Goal: Information Seeking & Learning: Learn about a topic

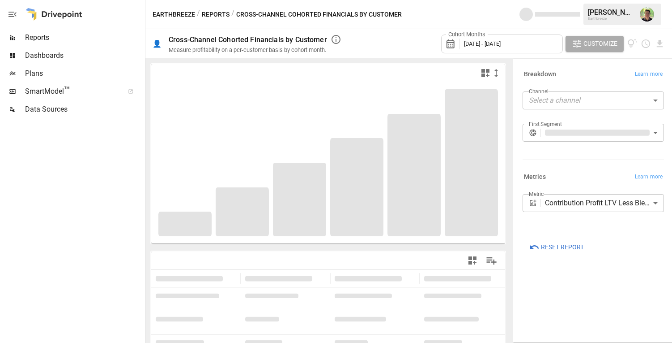
click at [214, 14] on button "Reports" at bounding box center [216, 14] width 28 height 11
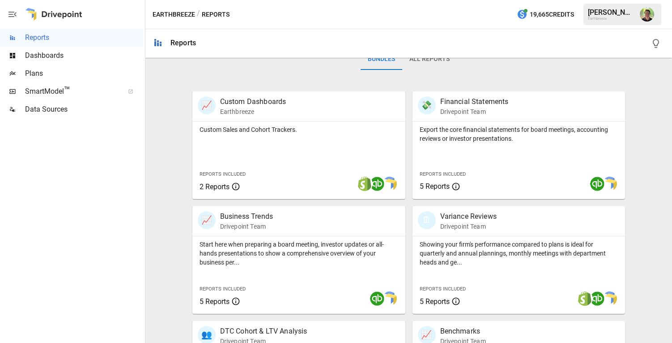
scroll to position [147, 0]
click at [473, 99] on p "Financial Statements" at bounding box center [475, 102] width 69 height 11
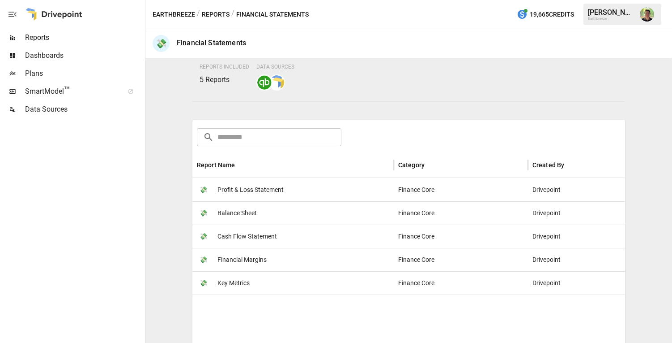
scroll to position [75, 0]
click at [210, 15] on button "Reports" at bounding box center [216, 14] width 28 height 11
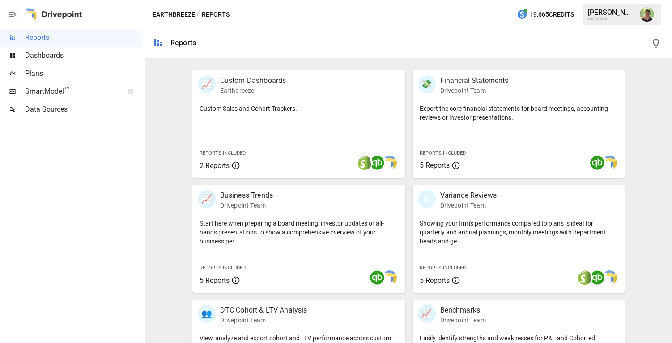
scroll to position [170, 0]
click at [266, 83] on p "Custom Dashboards" at bounding box center [253, 79] width 66 height 11
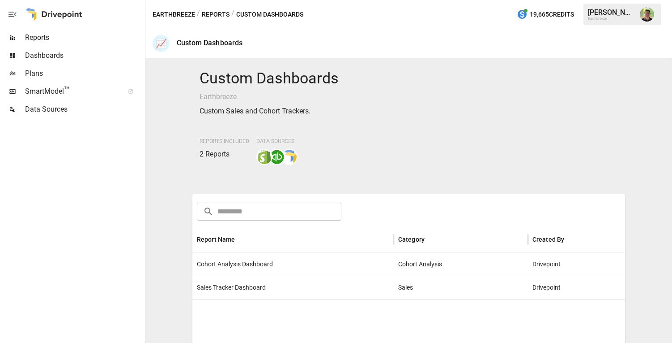
click at [217, 15] on button "Reports" at bounding box center [216, 14] width 28 height 11
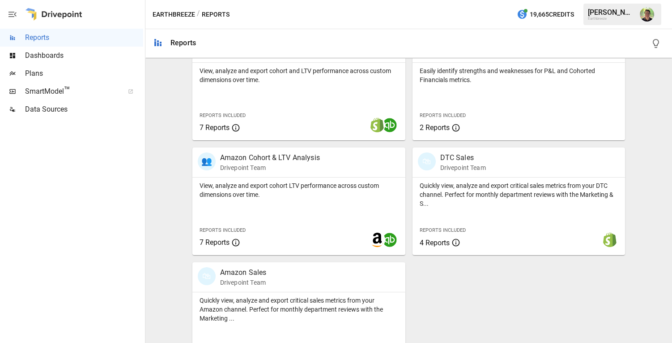
scroll to position [466, 0]
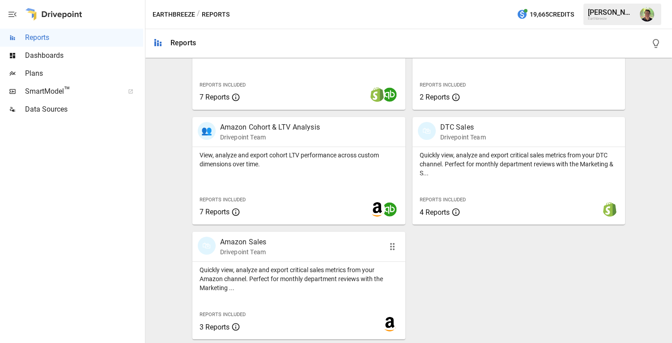
click at [296, 264] on div "Quickly view, analyze and export critical sales metrics from your Amazon channe…" at bounding box center [299, 276] width 213 height 30
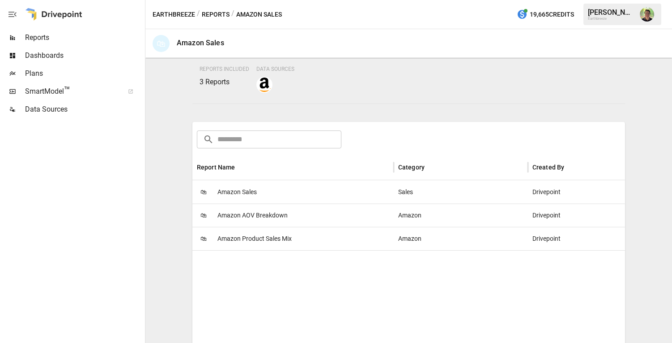
scroll to position [90, 0]
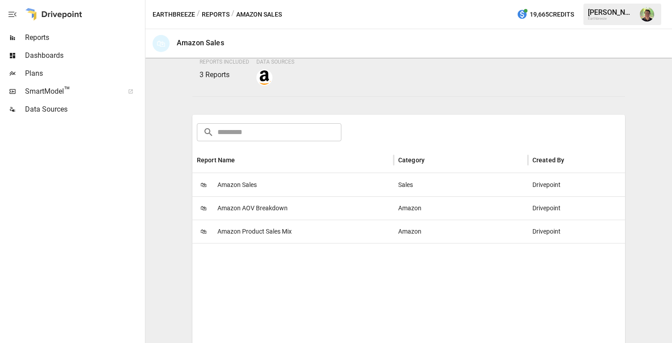
click at [236, 181] on span "Amazon Sales" at bounding box center [237, 184] width 39 height 23
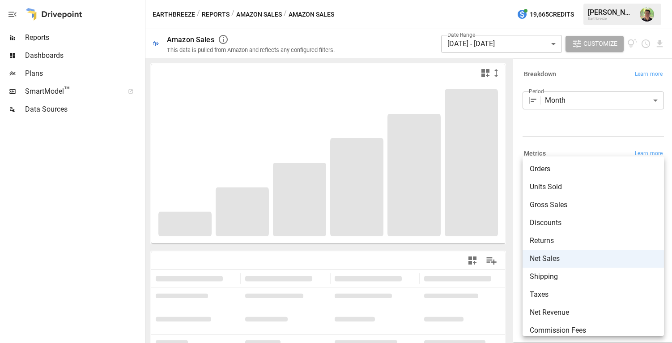
click at [567, 0] on body "**********" at bounding box center [336, 0] width 672 height 0
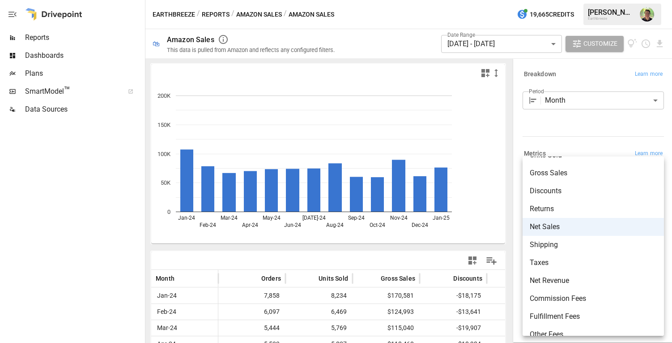
scroll to position [79, 0]
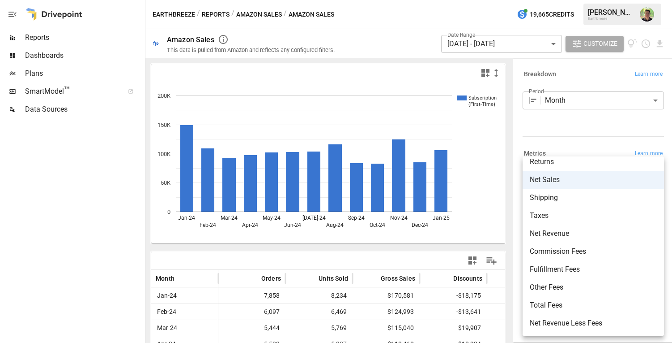
click at [566, 119] on div at bounding box center [336, 171] width 672 height 343
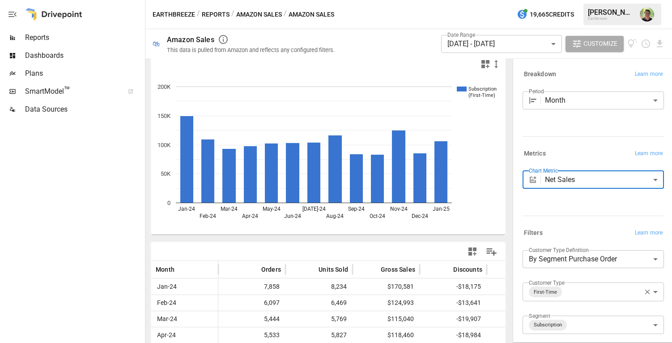
scroll to position [0, 0]
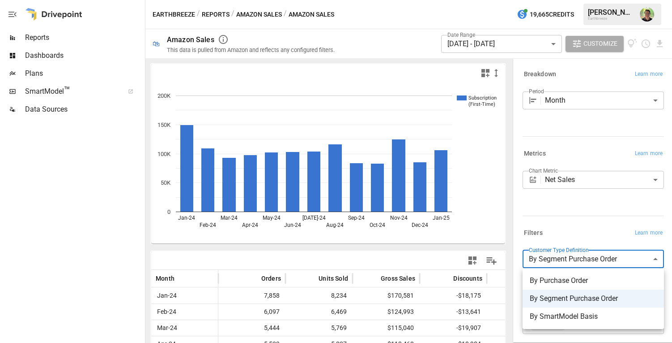
click at [557, 0] on body "Reports Dashboards Plans SmartModel ™ Data Sources Earthbreeze / Reports / Amaz…" at bounding box center [336, 0] width 672 height 0
click at [557, 262] on div at bounding box center [336, 171] width 672 height 343
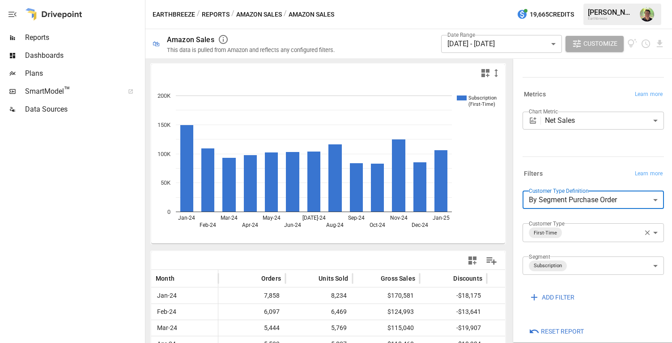
scroll to position [61, 0]
click at [648, 232] on icon "button" at bounding box center [648, 231] width 8 height 8
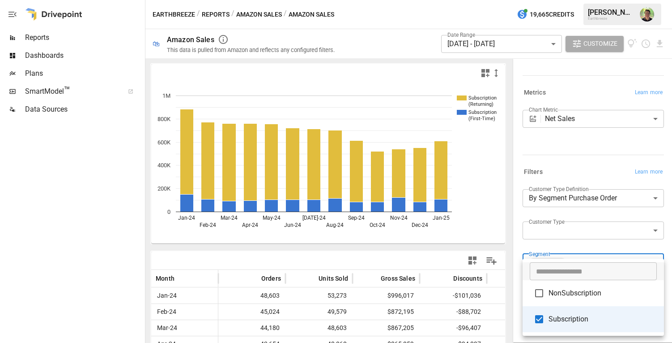
click at [654, 0] on body "Reports Dashboards Plans SmartModel ™ Data Sources Earthbreeze / Reports / Amaz…" at bounding box center [336, 0] width 672 height 0
type input "**********"
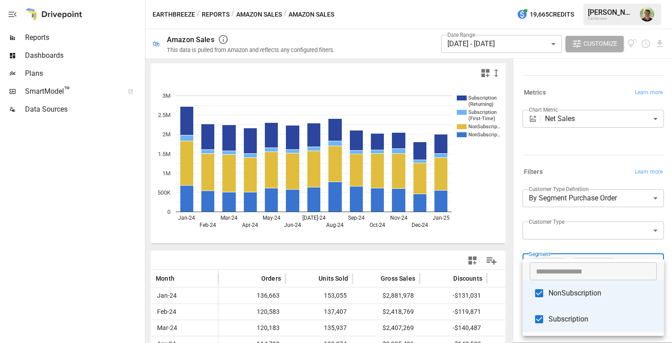
click at [516, 188] on div at bounding box center [336, 171] width 672 height 343
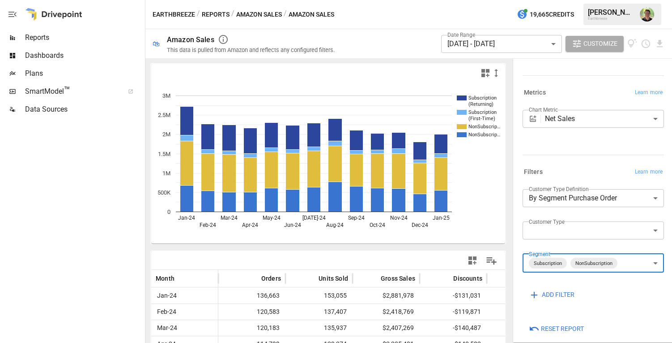
click at [566, 0] on body "Reports Dashboards Plans SmartModel ™ Data Sources Earthbreeze / Reports / Amaz…" at bounding box center [336, 0] width 672 height 0
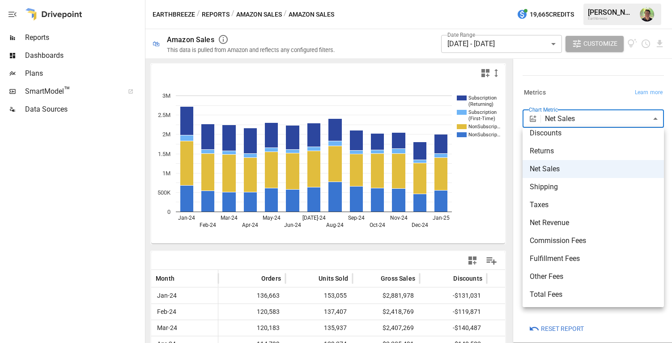
scroll to position [79, 0]
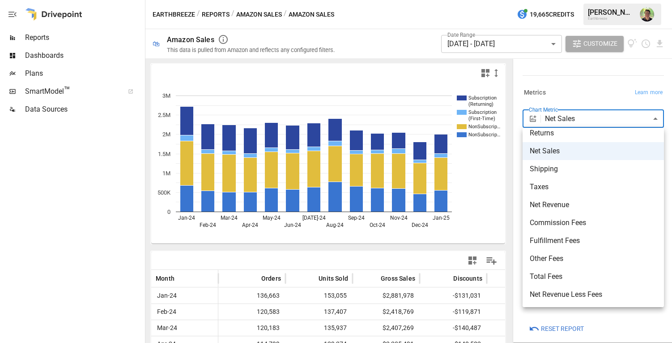
click at [560, 292] on span "Net Revenue Less Fees" at bounding box center [593, 294] width 127 height 11
type input "**********"
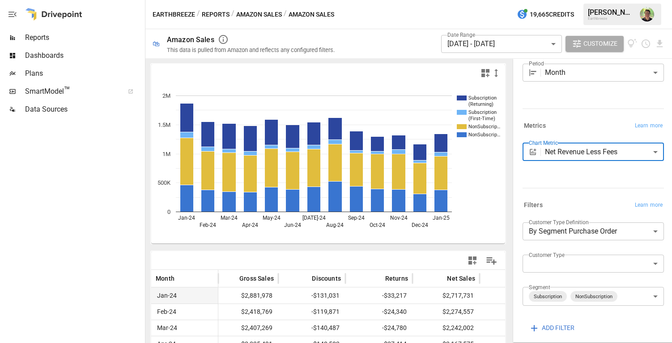
click at [261, 13] on button "Amazon Sales" at bounding box center [259, 14] width 46 height 11
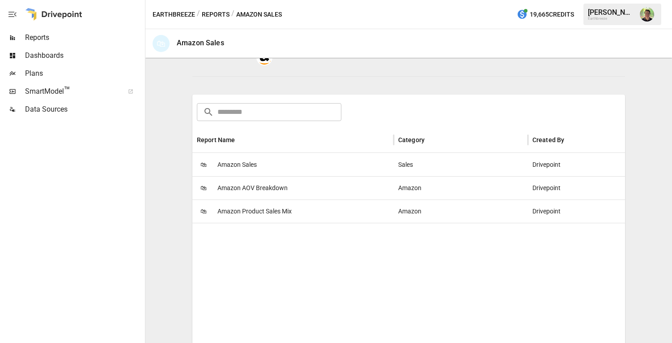
scroll to position [139, 0]
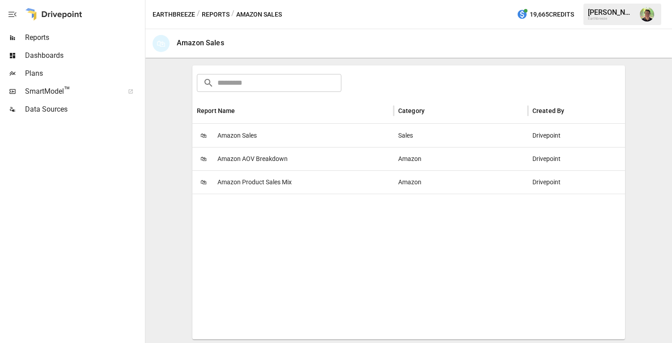
click at [256, 183] on span "Amazon Product Sales Mix" at bounding box center [255, 182] width 74 height 23
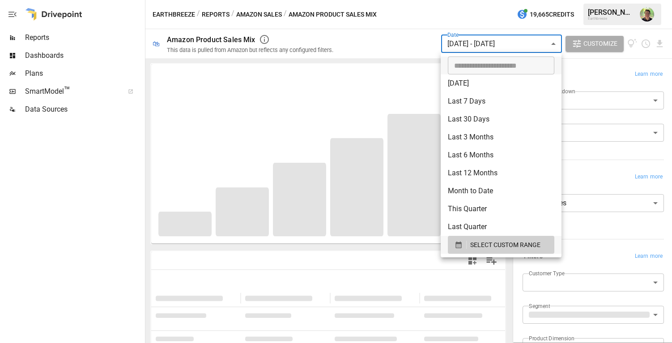
click at [488, 0] on body "**********" at bounding box center [336, 0] width 672 height 0
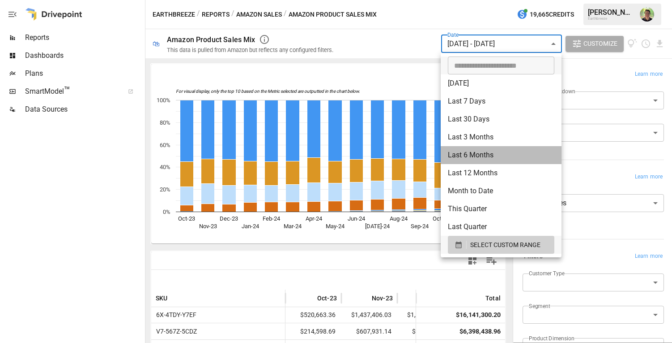
click at [483, 157] on li "Last 6 Months" at bounding box center [501, 155] width 121 height 18
type input "**********"
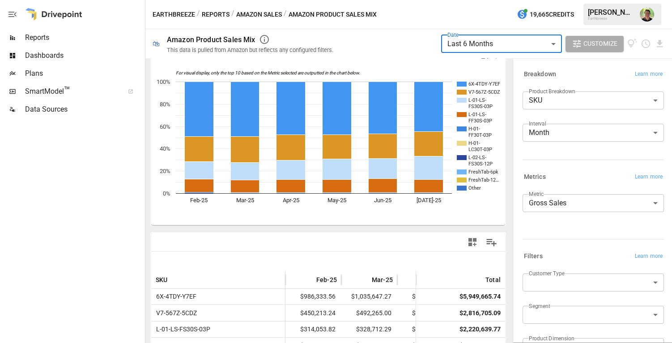
scroll to position [19, 0]
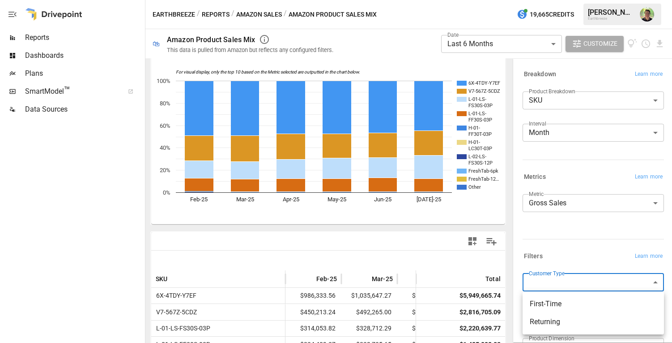
click at [565, 0] on body "**********" at bounding box center [336, 0] width 672 height 0
click at [559, 302] on span "First-Time" at bounding box center [593, 303] width 127 height 11
type input "**********"
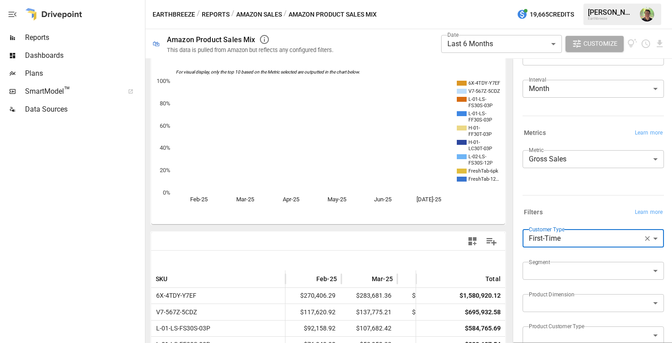
scroll to position [52, 0]
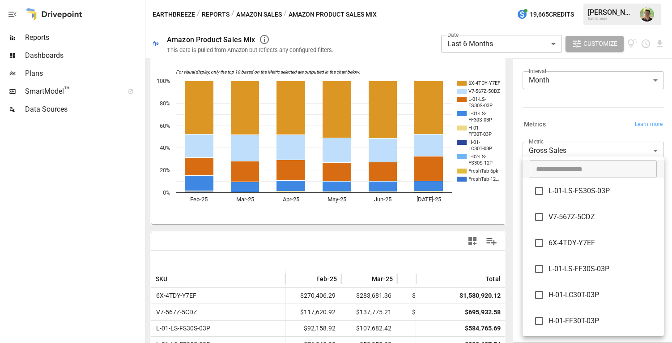
click at [564, 0] on body "**********" at bounding box center [336, 0] width 672 height 0
click at [491, 221] on div at bounding box center [336, 171] width 672 height 343
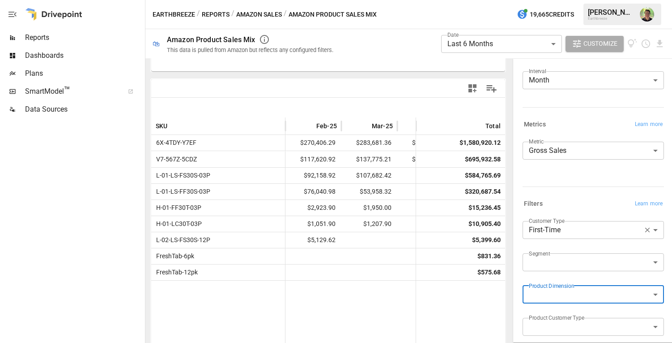
scroll to position [0, 0]
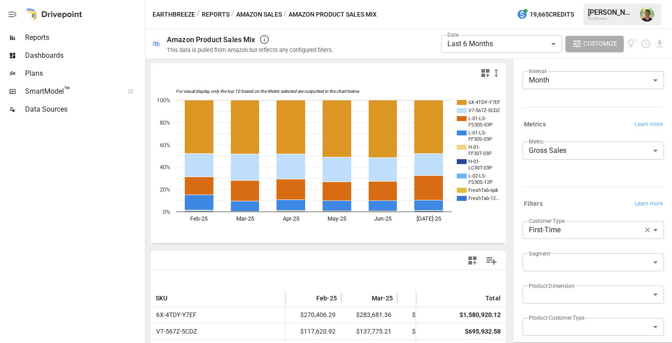
click at [216, 12] on button "Reports" at bounding box center [216, 14] width 28 height 11
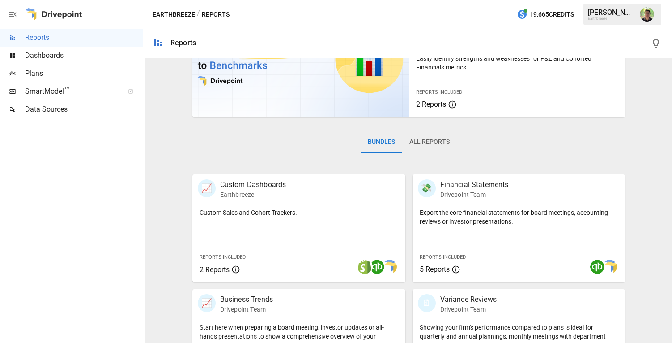
scroll to position [136, 0]
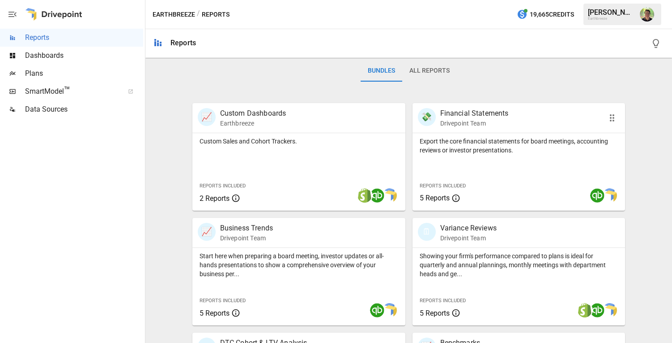
click at [511, 160] on div "Export the core financial statements for board meetings, accounting reviews or …" at bounding box center [519, 171] width 213 height 77
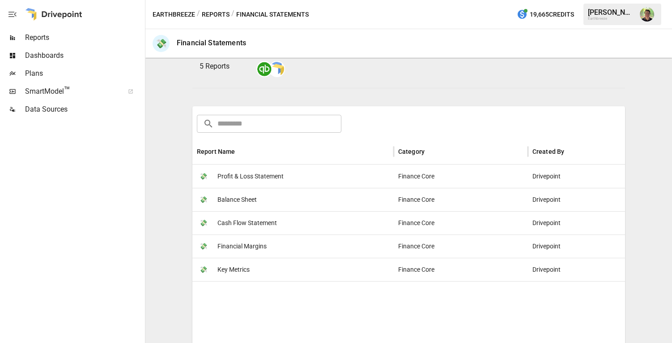
scroll to position [102, 0]
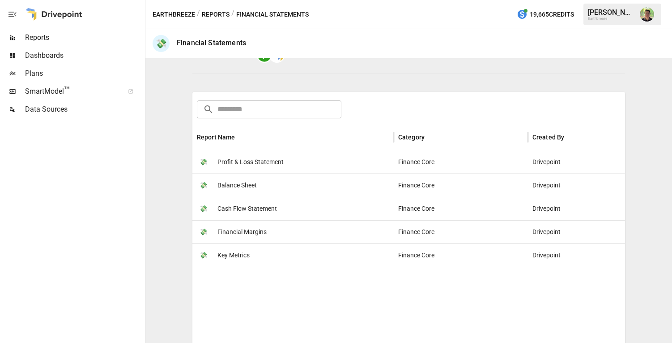
click at [274, 159] on span "Profit & Loss Statement" at bounding box center [251, 161] width 66 height 23
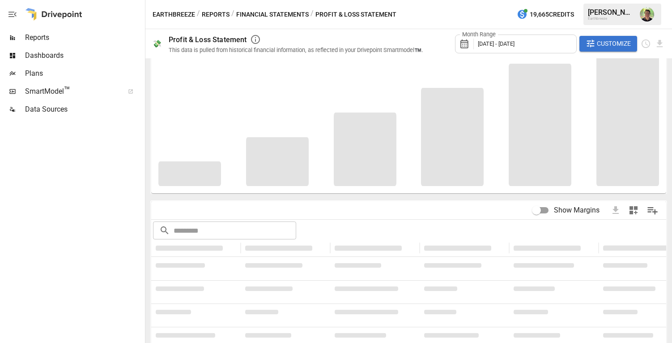
scroll to position [4, 0]
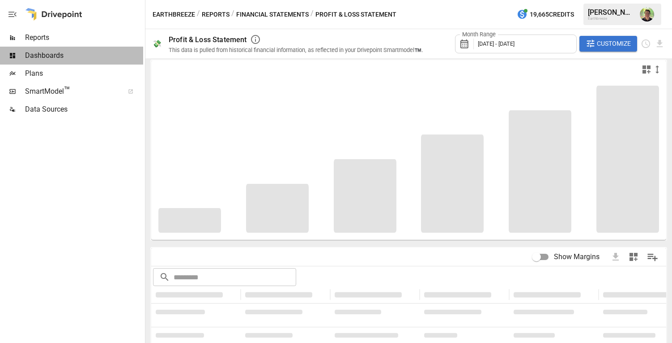
click at [53, 60] on span "Dashboards" at bounding box center [84, 55] width 118 height 11
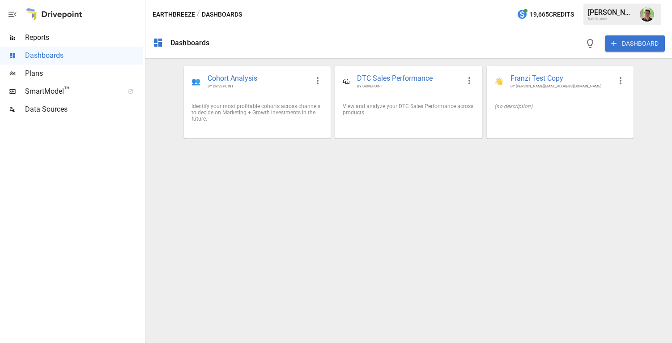
click at [53, 73] on span "Plans" at bounding box center [84, 73] width 118 height 11
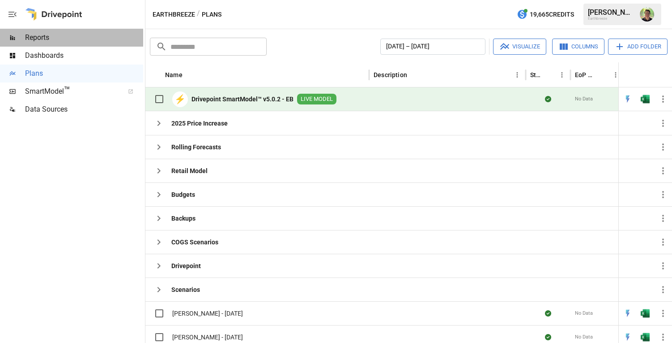
click at [54, 35] on span "Reports" at bounding box center [84, 37] width 118 height 11
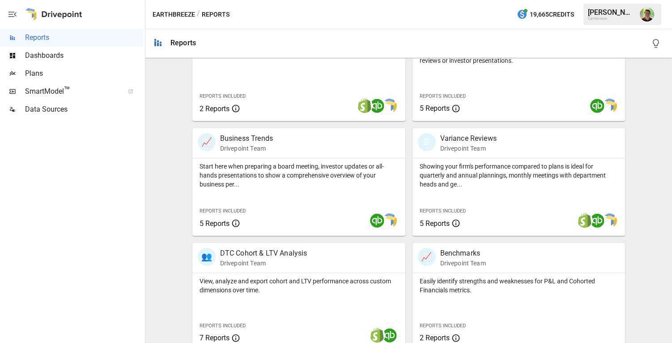
scroll to position [227, 0]
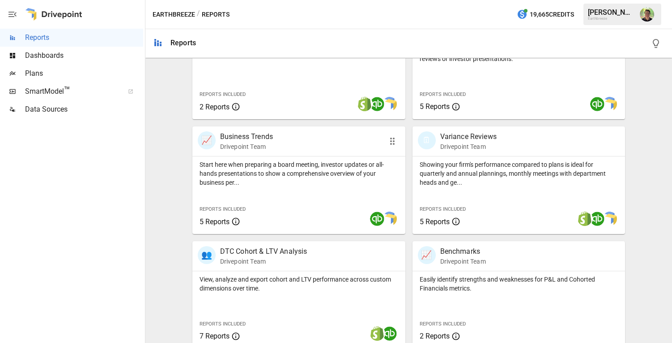
click at [254, 184] on p "Start here when preparing a board meeting, investor updates or all-hands presen…" at bounding box center [299, 173] width 199 height 27
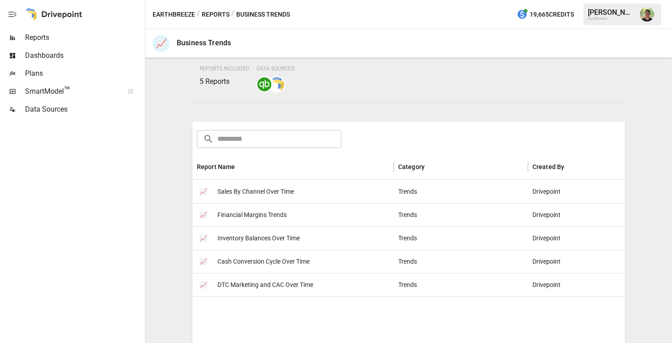
scroll to position [84, 0]
click at [251, 214] on span "Financial Margins Trends" at bounding box center [252, 214] width 69 height 23
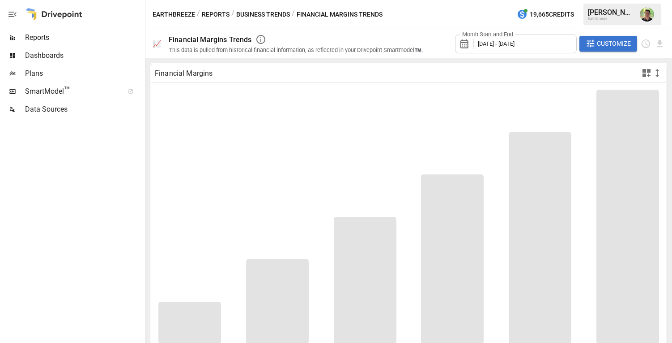
click at [500, 39] on div "Month Start and End [DATE] - [DATE]" at bounding box center [516, 43] width 122 height 19
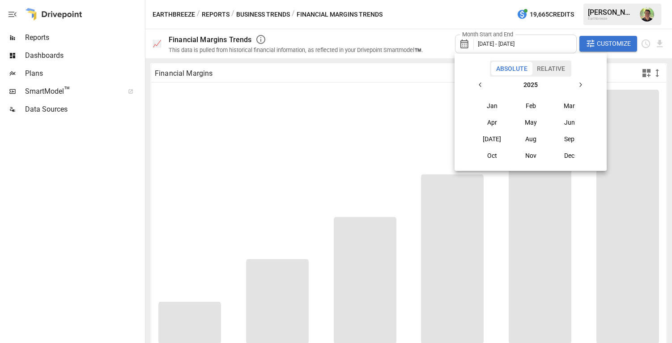
click at [545, 68] on button "Relative" at bounding box center [551, 68] width 38 height 13
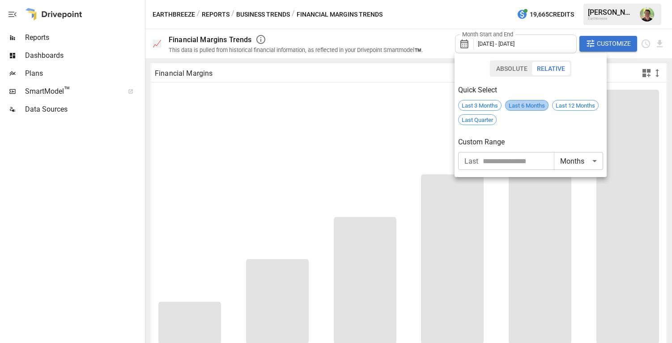
click at [538, 107] on span "Last 6 Months" at bounding box center [527, 105] width 43 height 7
click at [531, 104] on span "Last 6 Months" at bounding box center [526, 105] width 43 height 7
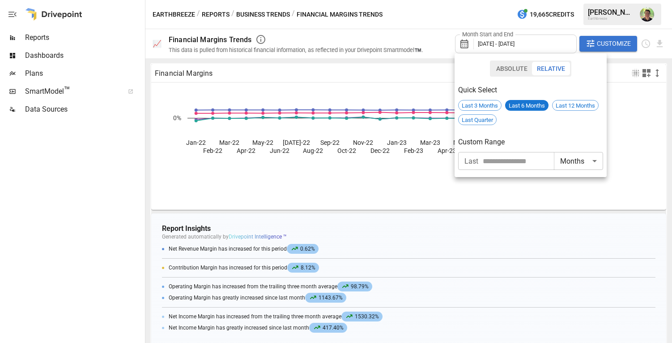
click at [620, 117] on div at bounding box center [336, 171] width 672 height 343
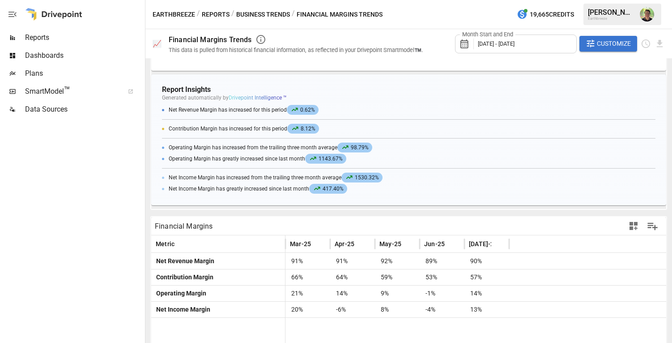
scroll to position [201, 0]
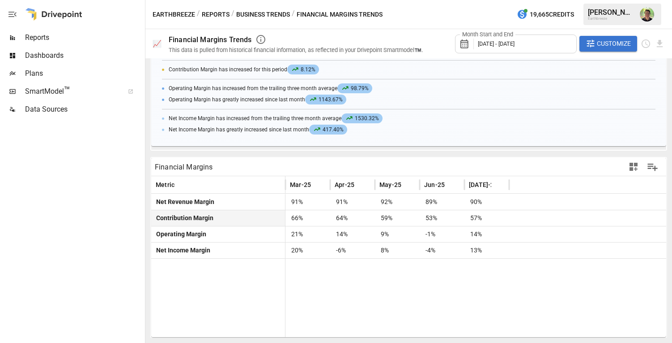
click at [178, 216] on span "Contribution Margin" at bounding box center [183, 217] width 61 height 7
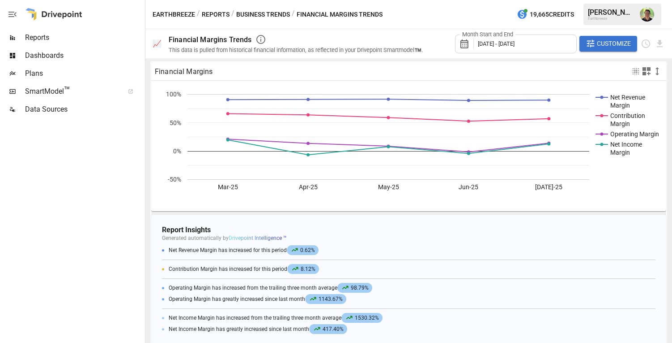
scroll to position [0, 0]
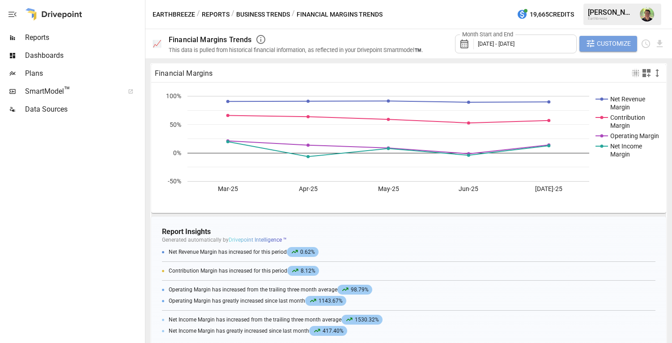
click at [597, 47] on span "Customize" at bounding box center [614, 43] width 34 height 11
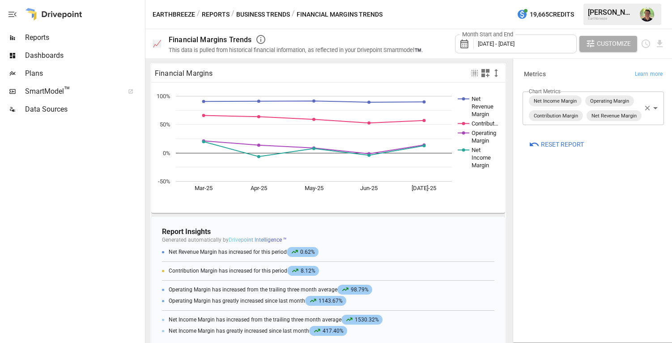
click at [597, 47] on span "Customize" at bounding box center [614, 43] width 34 height 11
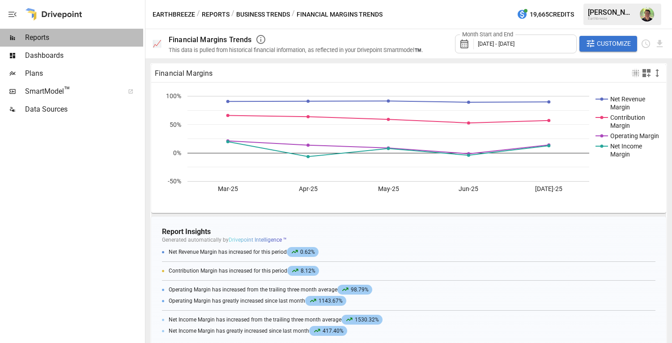
click at [26, 36] on span "Reports" at bounding box center [84, 37] width 118 height 11
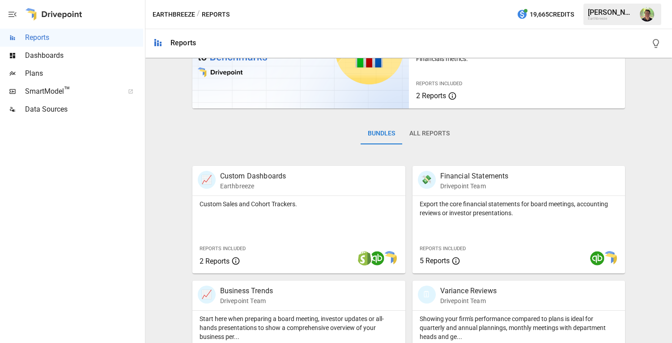
scroll to position [81, 0]
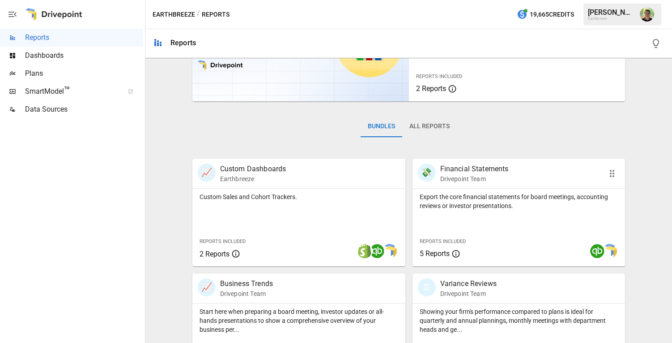
click at [491, 213] on div "Export the core financial statements for board meetings, accounting reviews or …" at bounding box center [519, 226] width 213 height 77
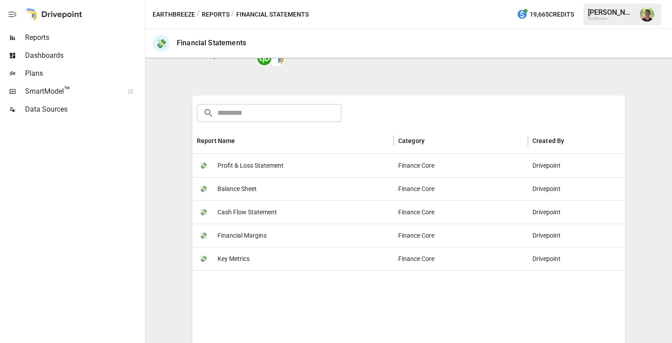
scroll to position [99, 0]
click at [273, 236] on div "💸 Financial Margins" at bounding box center [293, 234] width 201 height 23
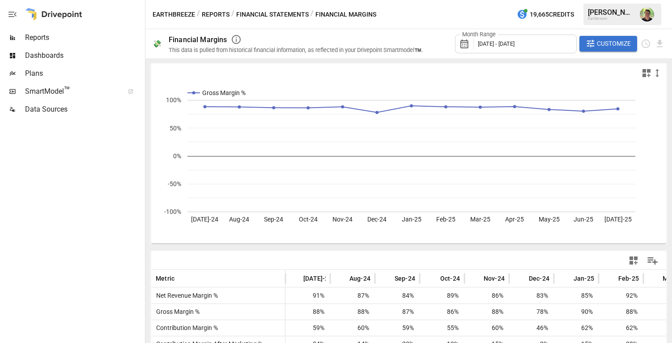
click at [263, 13] on button "Financial Statements" at bounding box center [272, 14] width 73 height 11
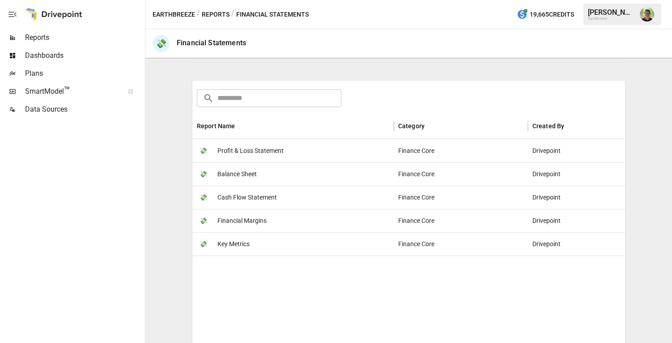
scroll to position [162, 0]
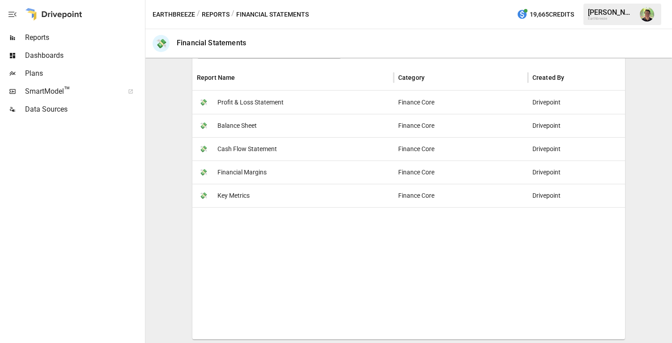
click at [256, 197] on div "💸 Key Metrics" at bounding box center [293, 195] width 201 height 23
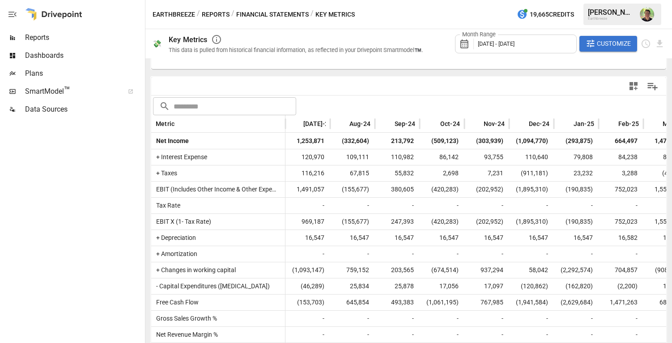
scroll to position [208, 0]
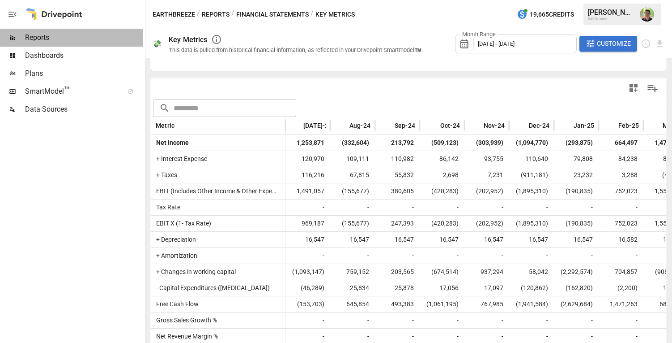
click at [55, 35] on span "Reports" at bounding box center [84, 37] width 118 height 11
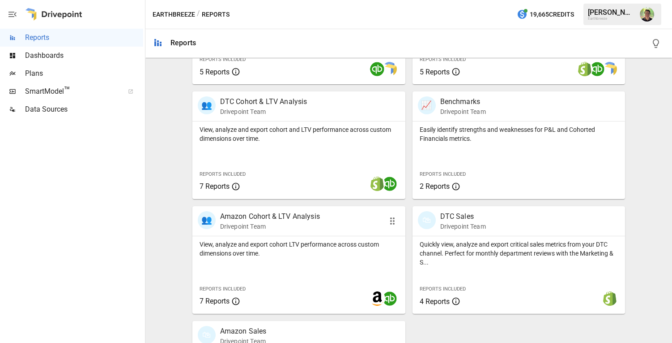
scroll to position [381, 0]
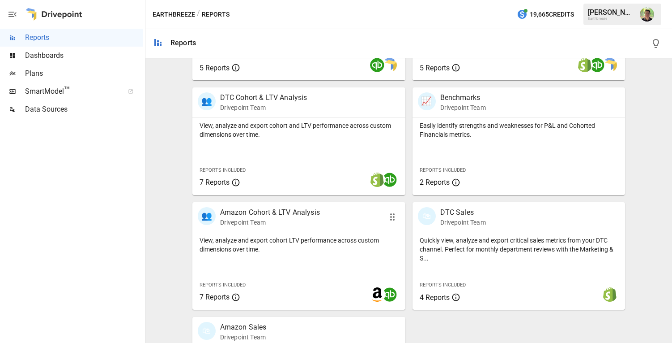
click at [336, 246] on p "View, analyze and export cohort LTV performance across custom dimensions over t…" at bounding box center [299, 245] width 199 height 18
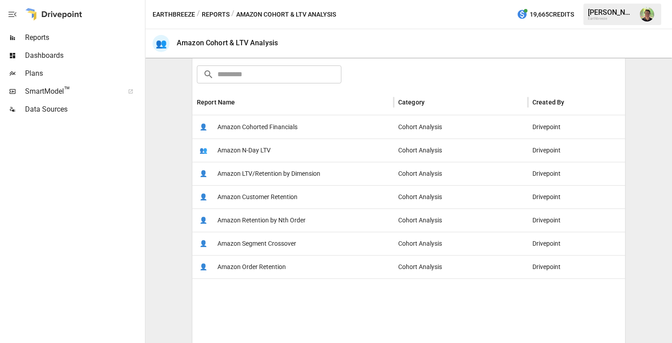
scroll to position [120, 0]
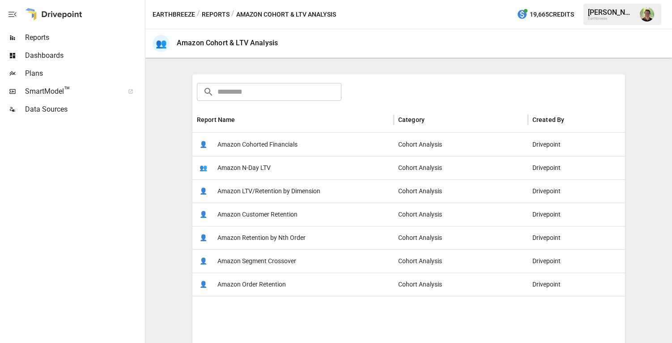
click at [306, 144] on div "👤 Amazon Cohorted Financials" at bounding box center [293, 144] width 201 height 23
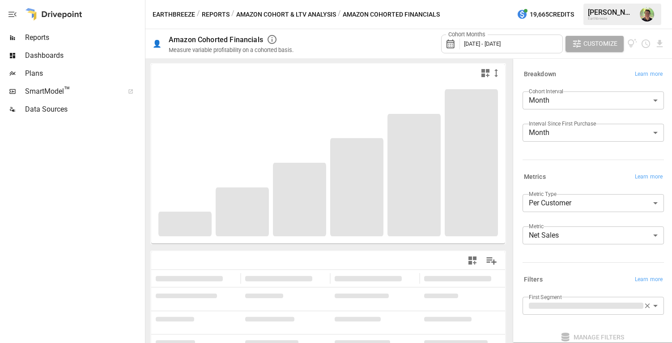
click at [532, 47] on div "Cohort Months [DATE] - [DATE]" at bounding box center [502, 43] width 122 height 19
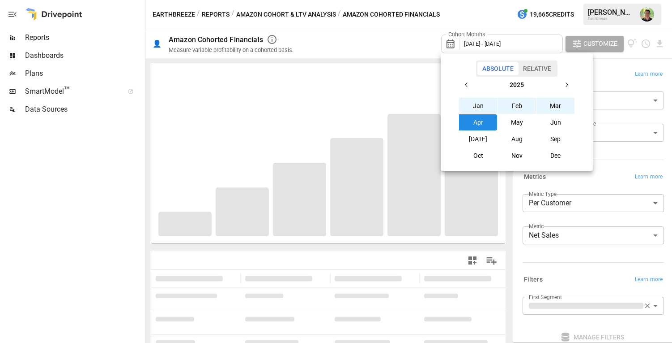
click at [540, 66] on button "Relative" at bounding box center [537, 68] width 38 height 13
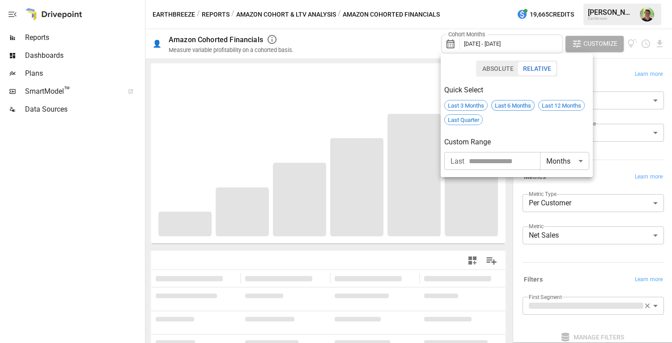
click at [524, 106] on span "Last 6 Months" at bounding box center [513, 105] width 43 height 7
click at [615, 77] on div at bounding box center [336, 171] width 672 height 343
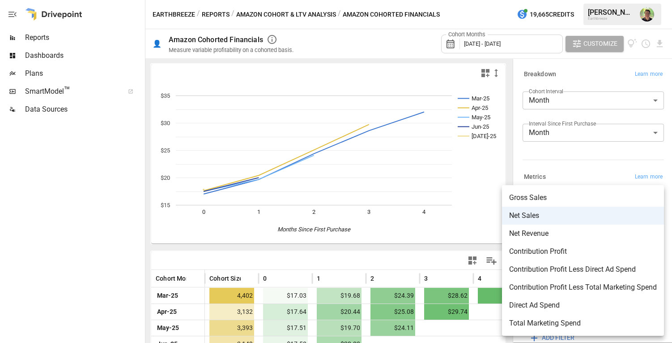
click at [583, 0] on body "**********" at bounding box center [336, 0] width 672 height 0
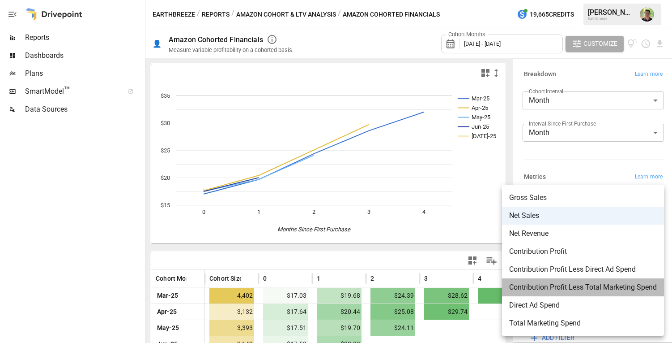
click at [584, 286] on span "Contribution Profit Less Total Marketing Spend" at bounding box center [584, 287] width 148 height 11
type input "**********"
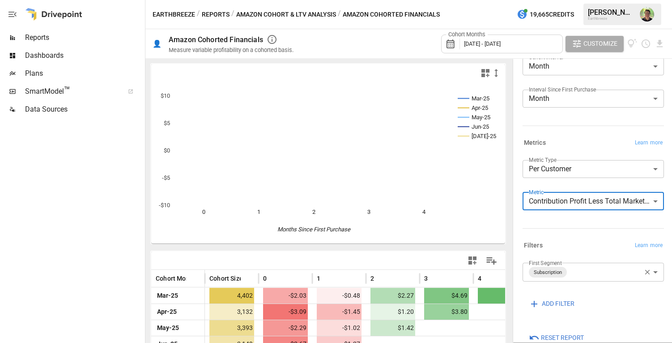
scroll to position [51, 0]
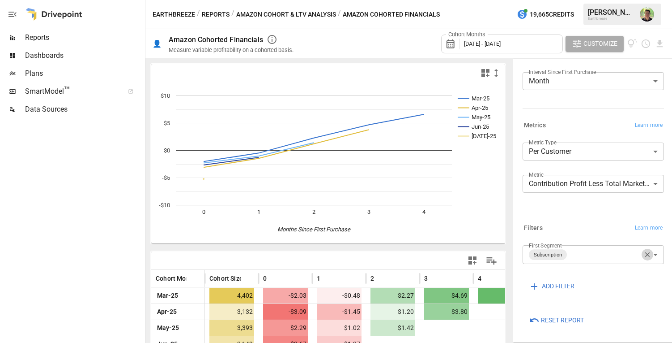
click at [648, 253] on icon "button" at bounding box center [648, 254] width 8 height 8
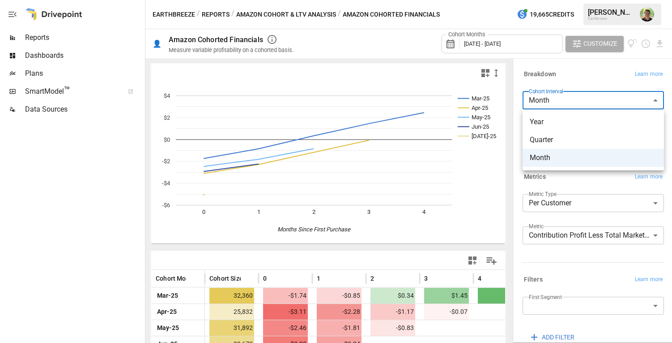
click at [591, 0] on body "**********" at bounding box center [336, 0] width 672 height 0
click at [591, 99] on div at bounding box center [336, 171] width 672 height 343
click at [575, 0] on body "**********" at bounding box center [336, 0] width 672 height 0
click at [562, 126] on span "Year" at bounding box center [593, 121] width 127 height 11
type input "****"
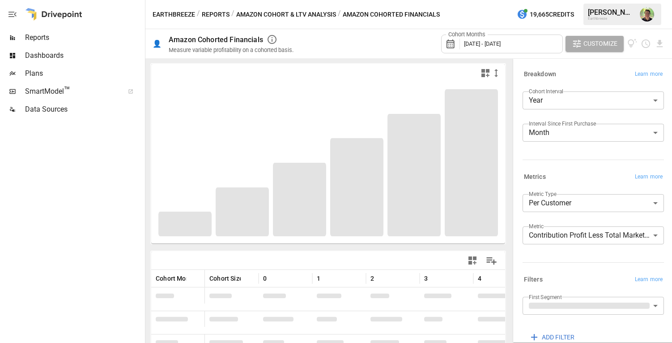
click at [501, 43] on span "[DATE] - [DATE]" at bounding box center [482, 43] width 37 height 7
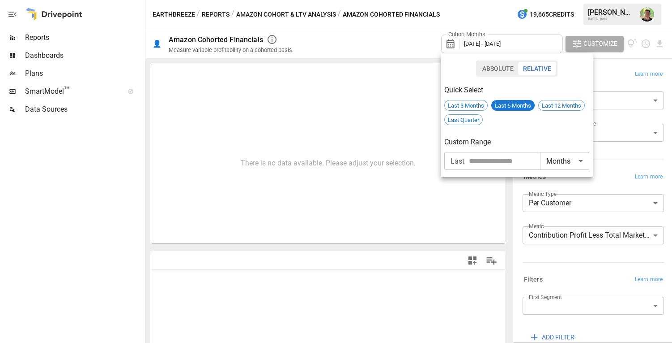
click at [513, 161] on input "number" at bounding box center [504, 161] width 71 height 18
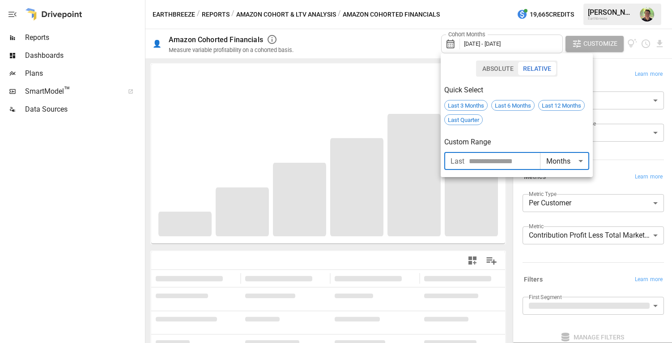
type input "**"
click at [615, 114] on div at bounding box center [336, 171] width 672 height 343
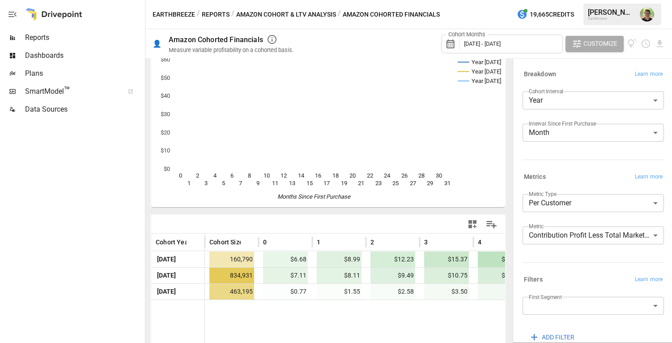
scroll to position [39, 0]
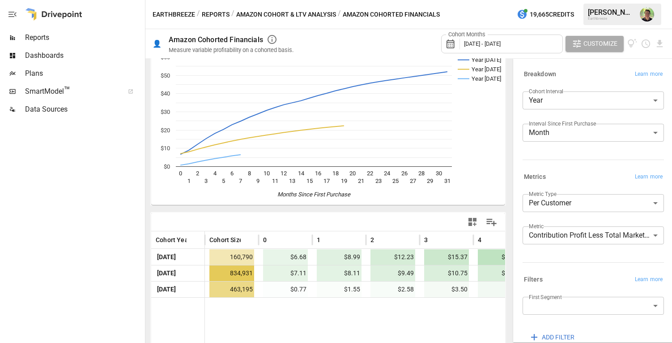
click at [564, 0] on body "**********" at bounding box center [336, 0] width 672 height 0
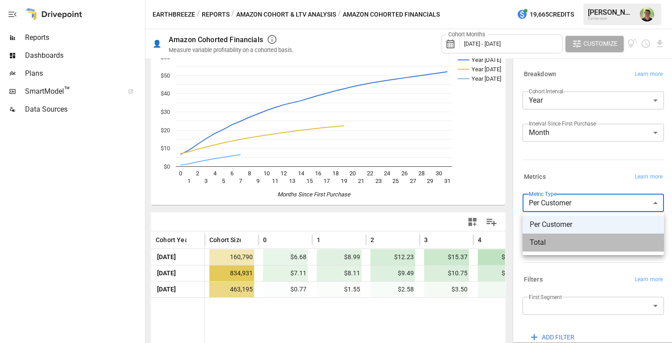
click at [551, 241] on span "Total" at bounding box center [593, 242] width 127 height 11
type input "*****"
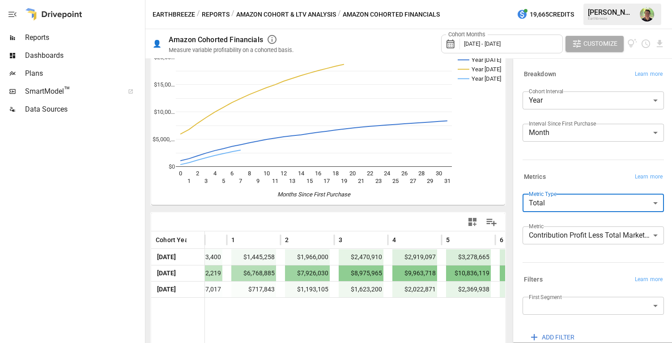
scroll to position [0, 74]
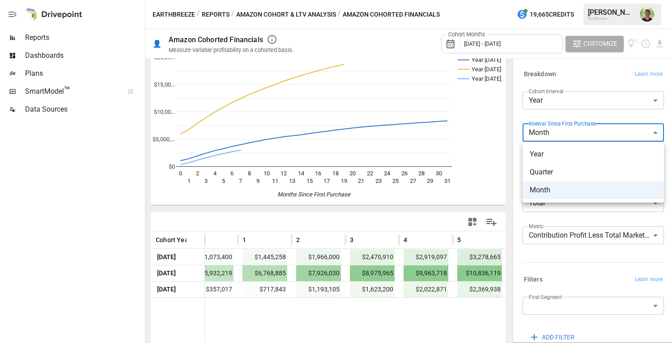
click at [596, 0] on body "Reports Dashboards Plans SmartModel ™ Data Sources Earthbreeze / Reports / Amaz…" at bounding box center [336, 0] width 672 height 0
click at [596, 129] on div at bounding box center [336, 171] width 672 height 343
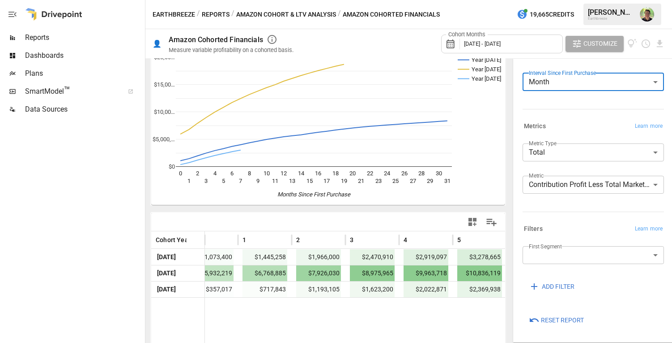
scroll to position [0, 0]
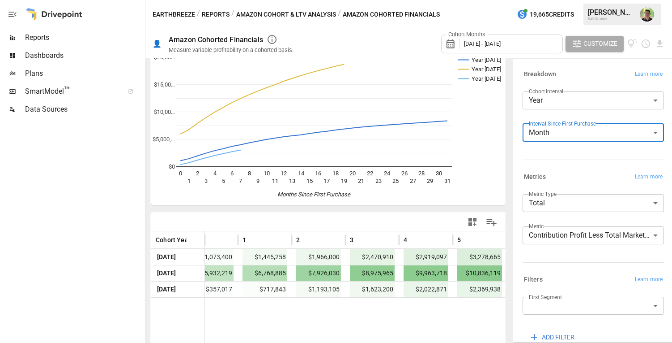
click at [596, 0] on body "Reports Dashboards Plans SmartModel ™ Data Sources Earthbreeze / Reports / Amaz…" at bounding box center [336, 0] width 672 height 0
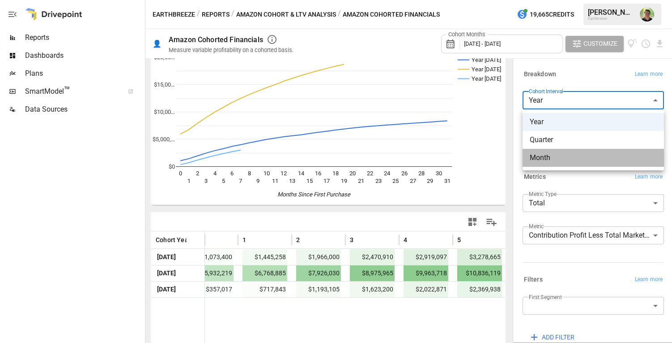
click at [578, 156] on span "Month" at bounding box center [593, 157] width 127 height 11
type input "*****"
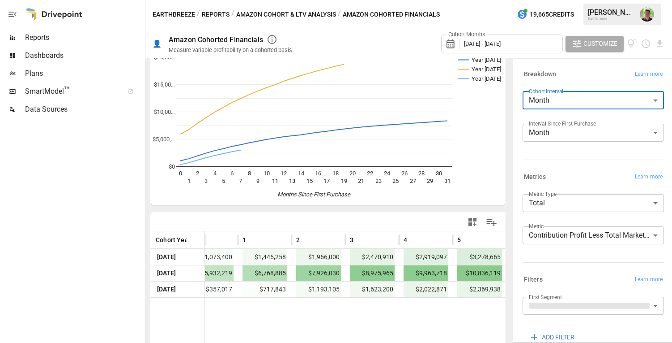
scroll to position [98, 0]
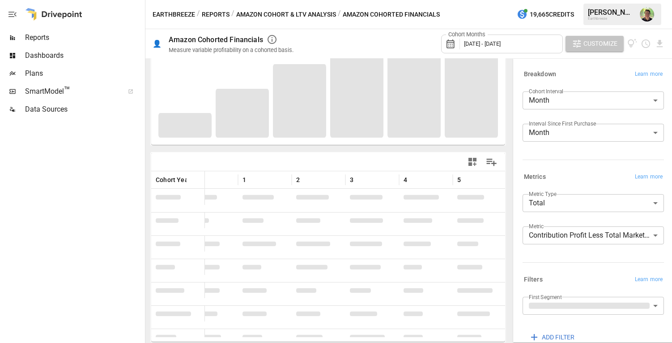
click at [587, 41] on span "Customize" at bounding box center [601, 43] width 34 height 11
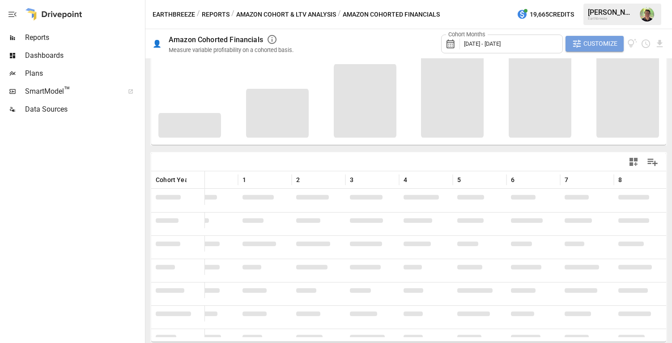
click at [587, 46] on span "Customize" at bounding box center [601, 43] width 34 height 11
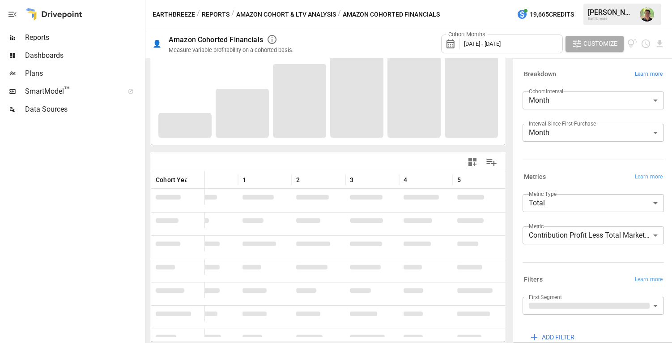
click at [648, 76] on span "Learn more" at bounding box center [649, 74] width 28 height 9
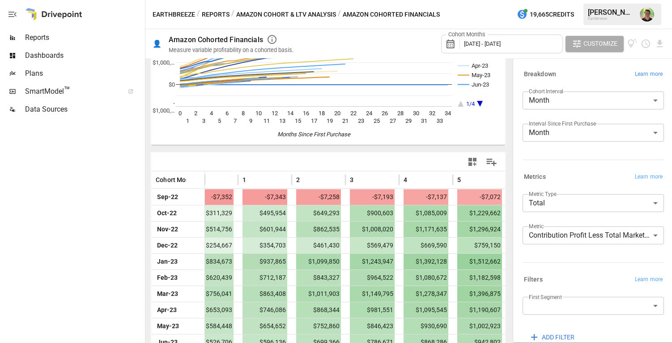
scroll to position [0, 0]
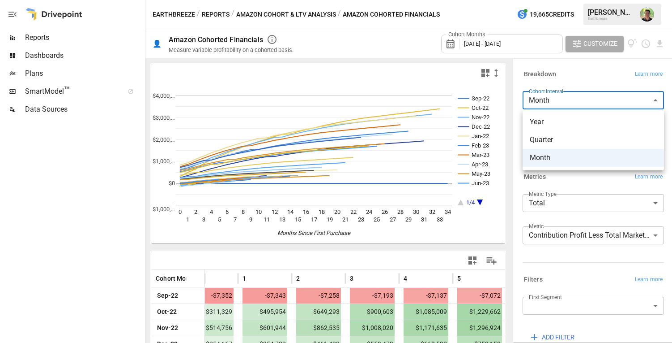
click at [598, 0] on body "Reports Dashboards Plans SmartModel ™ Data Sources Earthbreeze / Reports / Amaz…" at bounding box center [336, 0] width 672 height 0
click at [598, 100] on div at bounding box center [336, 171] width 672 height 343
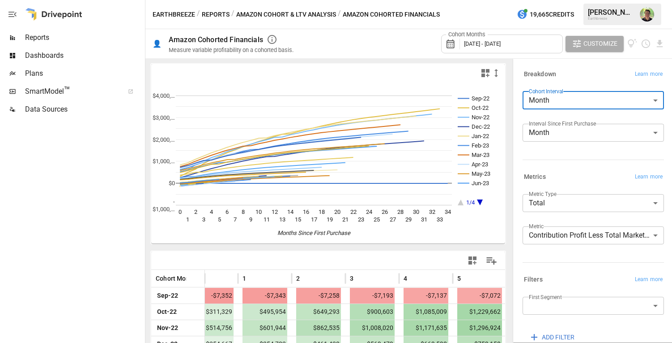
click at [580, 0] on body "Reports Dashboards Plans SmartModel ™ Data Sources Earthbreeze / Reports / Amaz…" at bounding box center [336, 0] width 672 height 0
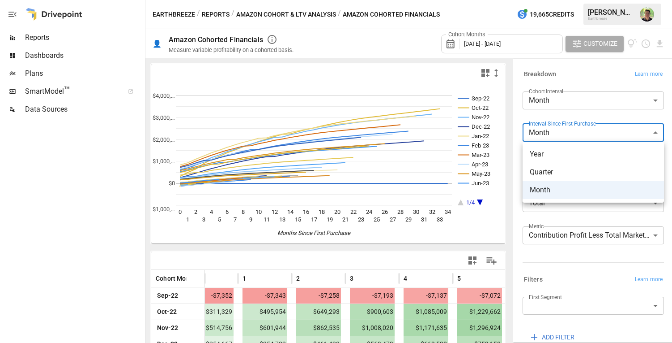
click at [580, 131] on div at bounding box center [336, 171] width 672 height 343
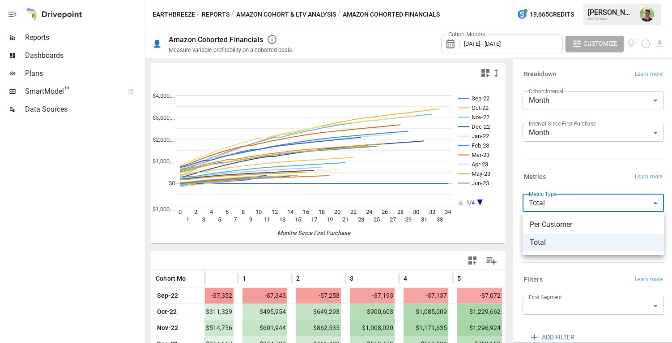
click at [573, 0] on body "Reports Dashboards Plans SmartModel ™ Data Sources Earthbreeze / Reports / Amaz…" at bounding box center [336, 0] width 672 height 0
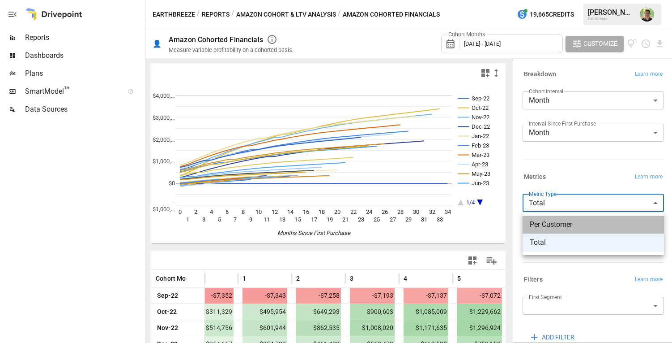
click at [571, 218] on li "Per Customer" at bounding box center [593, 224] width 141 height 18
type input "**********"
